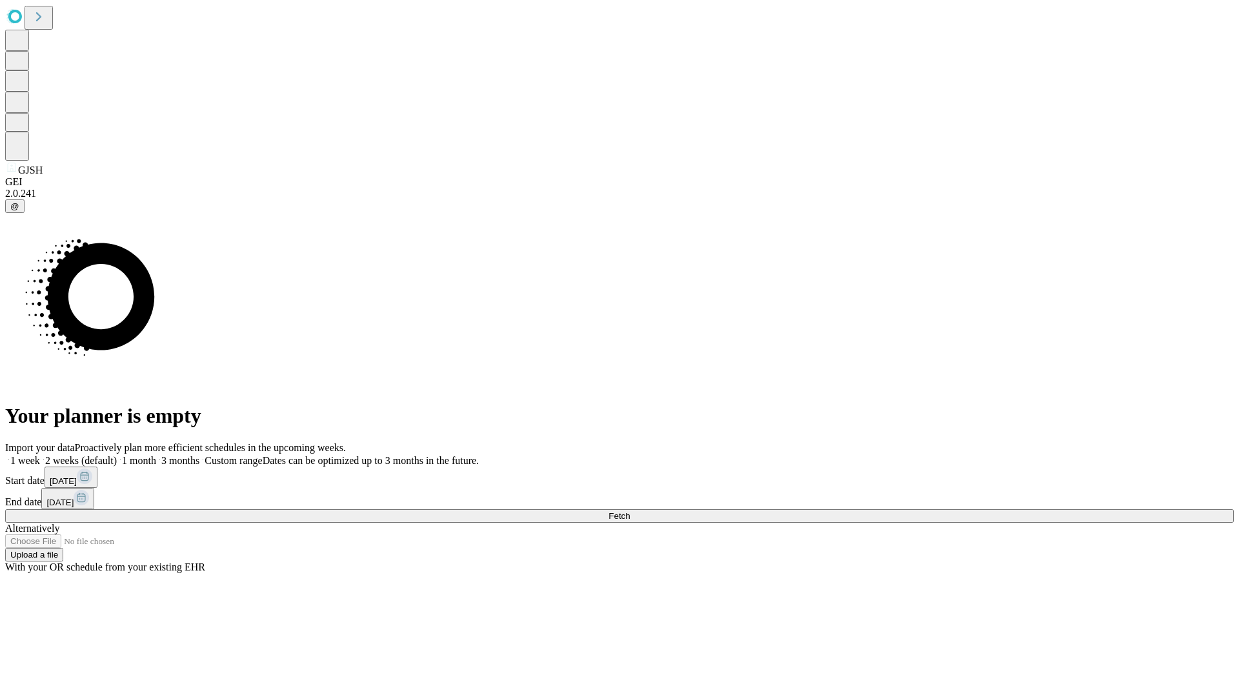
click at [630, 511] on span "Fetch" at bounding box center [618, 516] width 21 height 10
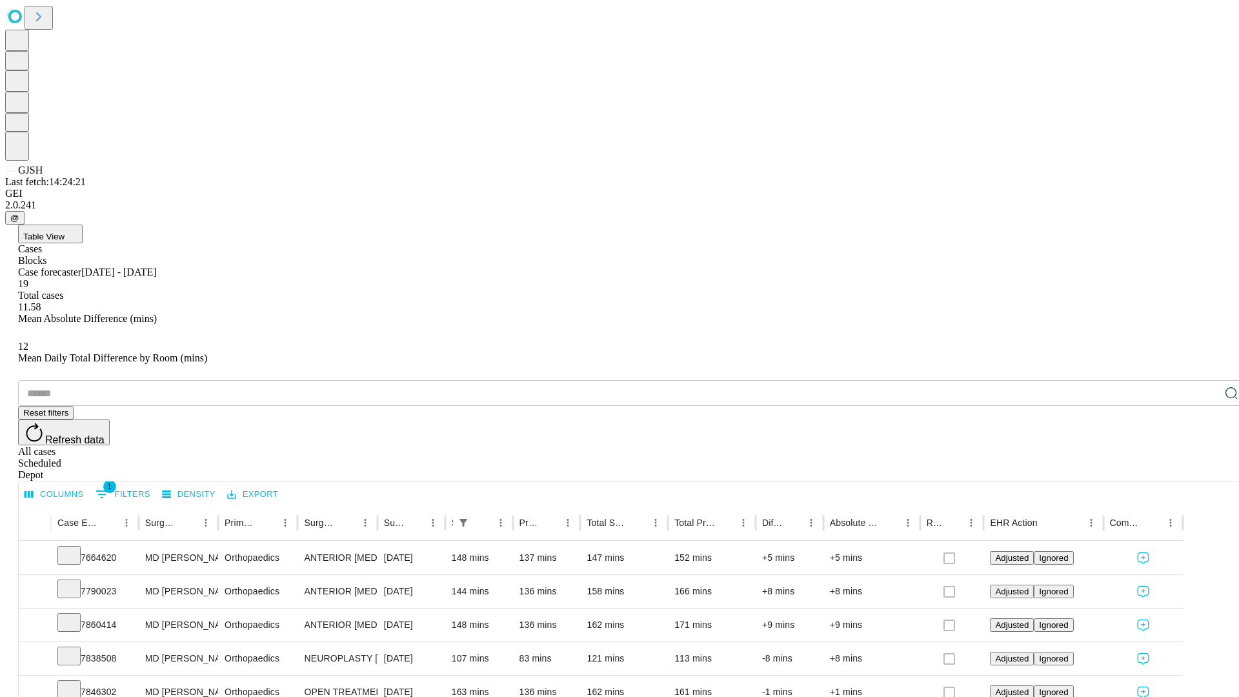
click at [65, 232] on span "Table View" at bounding box center [43, 237] width 41 height 10
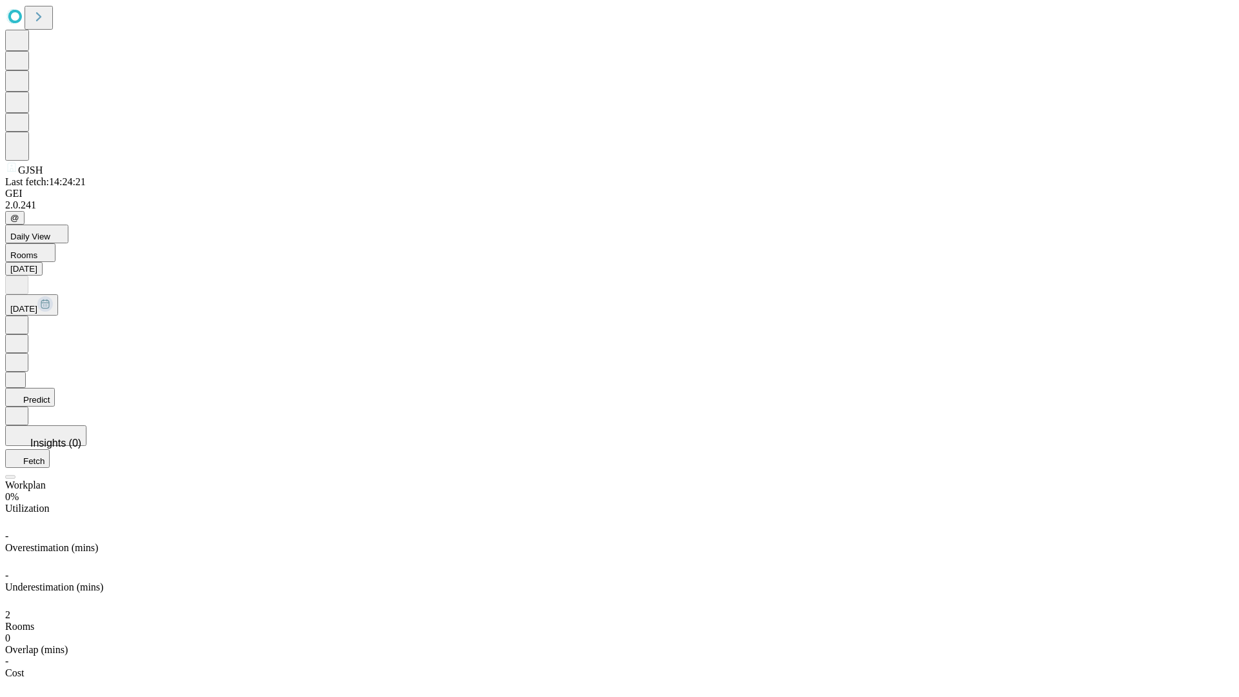
click at [55, 388] on button "Predict" at bounding box center [30, 397] width 50 height 19
